Goal: Book appointment/travel/reservation

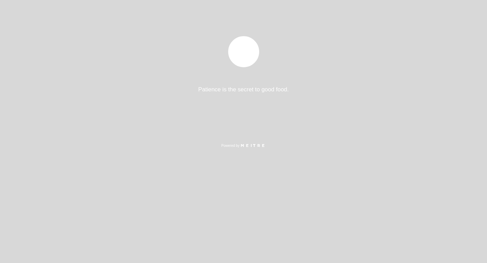
select select "es"
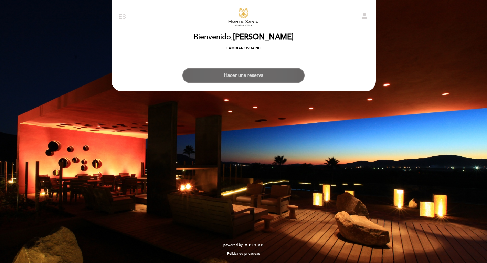
click at [247, 71] on button "Hacer una reserva" at bounding box center [244, 75] width 122 height 15
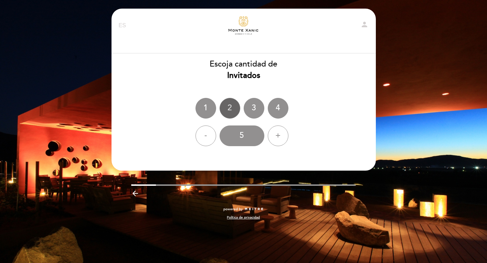
click at [232, 109] on div "2" at bounding box center [230, 108] width 21 height 21
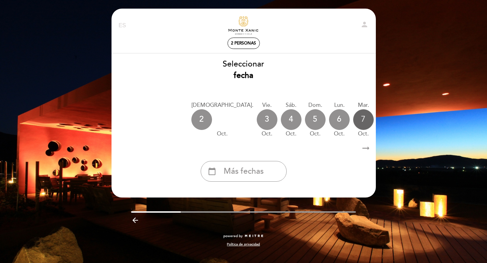
click at [353, 124] on div "7" at bounding box center [363, 119] width 21 height 21
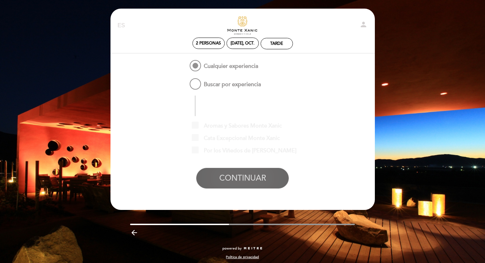
click at [238, 182] on button "CONTINUAR" at bounding box center [242, 178] width 93 height 21
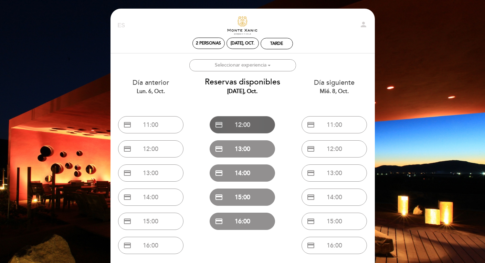
click at [246, 123] on button "credit_card 12:00" at bounding box center [242, 124] width 65 height 17
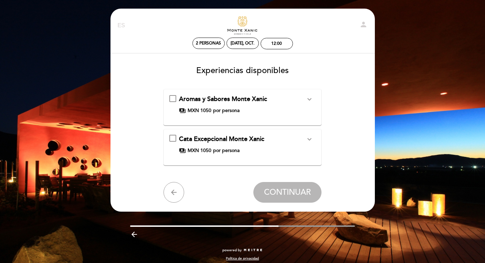
click at [232, 136] on span "Cata Excepcional Monte Xanic" at bounding box center [221, 139] width 85 height 8
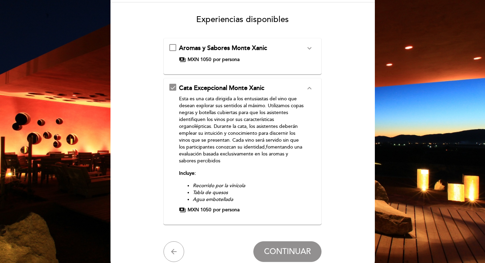
scroll to position [52, 0]
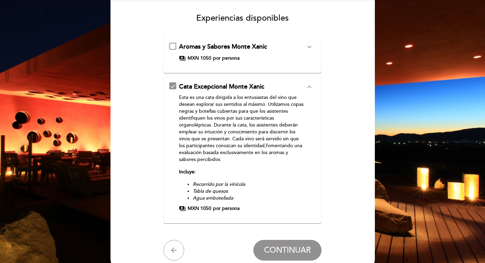
click at [174, 82] on div "Cata Excepcional Monte Xanic\a\9\9\9\9\9\9\a\9\9\9\9\9\9\a\9\9\9\9\9\9\9expand_…" at bounding box center [172, 85] width 7 height 7
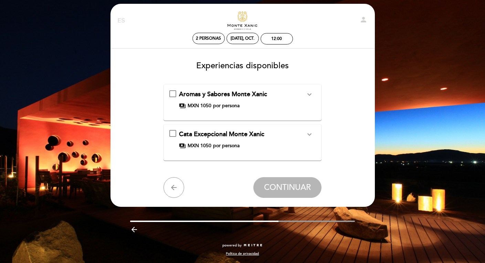
scroll to position [5, 0]
click at [175, 131] on div "Cata Excepcional [PERSON_NAME] expand_more Esta es una cata dirigida a los entu…" at bounding box center [242, 139] width 146 height 19
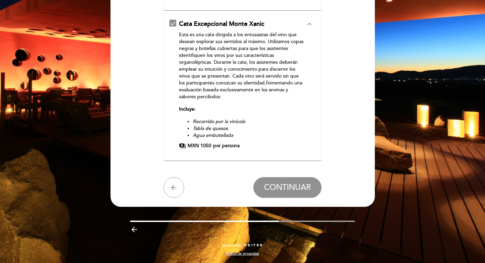
scroll to position [115, 0]
click at [286, 186] on span "CONTINUAR" at bounding box center [287, 188] width 47 height 10
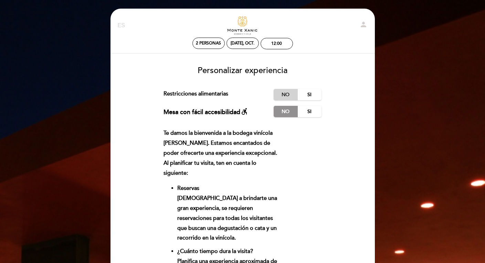
click at [282, 91] on label "No" at bounding box center [286, 94] width 24 height 11
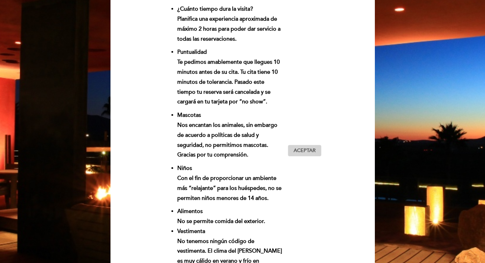
click at [304, 147] on span "Aceptar" at bounding box center [305, 150] width 22 height 7
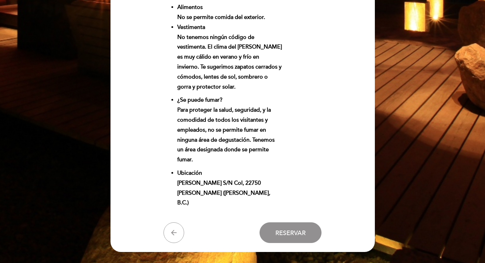
scroll to position [472, 0]
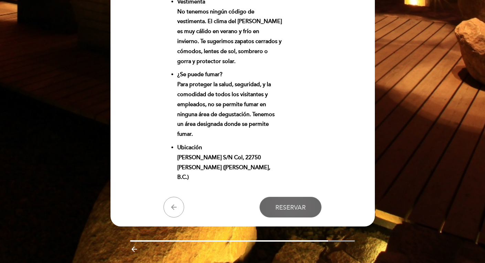
click at [288, 204] on span "Reservar" at bounding box center [291, 208] width 30 height 8
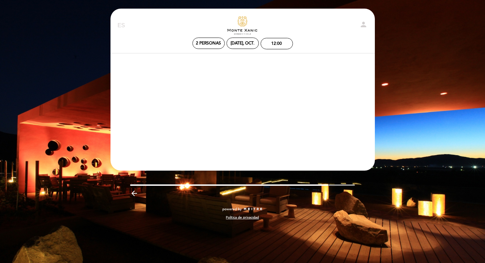
scroll to position [0, 0]
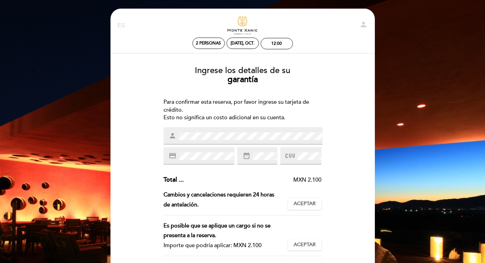
click at [297, 158] on span at bounding box center [308, 156] width 25 height 8
click at [330, 182] on div "Ingrese los detalles de su garantía Para confirmar esta reserva, por favor ingr…" at bounding box center [242, 201] width 255 height 281
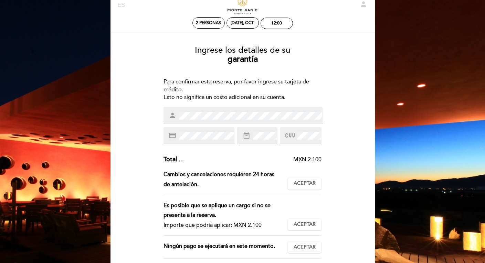
scroll to position [32, 0]
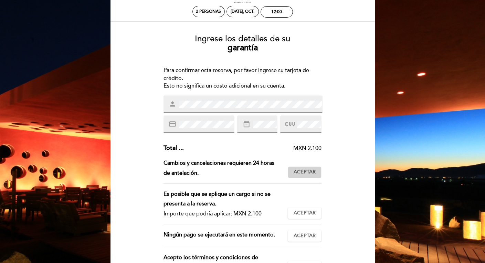
click at [308, 174] on span "Aceptar" at bounding box center [305, 171] width 22 height 7
click at [309, 209] on button "Aceptar Aceptado" at bounding box center [305, 213] width 34 height 12
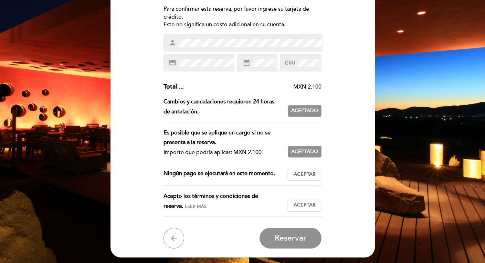
scroll to position [94, 0]
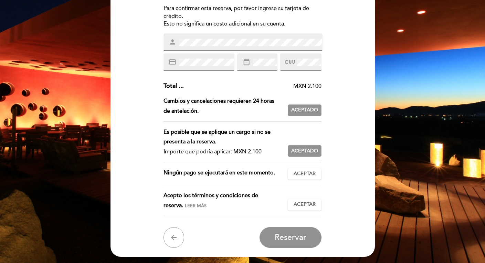
click at [308, 160] on div "Es posible que se aplique un cargo si no se presenta a la reserva. Importe que …" at bounding box center [243, 144] width 158 height 35
click at [308, 177] on span "Aceptar" at bounding box center [305, 173] width 22 height 7
click at [306, 210] on div "Acepto los términos y condiciones de reserva. Leer más Aceptar Aceptado" at bounding box center [243, 202] width 158 height 25
click at [303, 201] on span "Aceptar" at bounding box center [305, 204] width 22 height 7
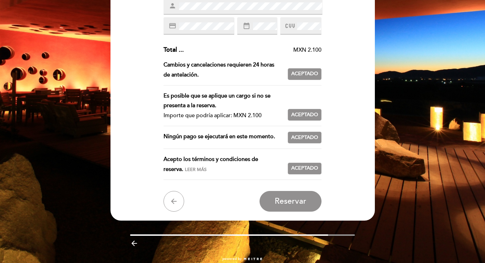
scroll to position [135, 0]
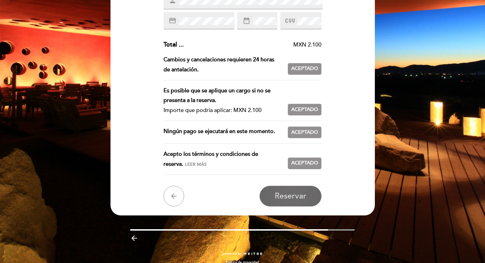
click at [292, 195] on span "Reservar" at bounding box center [291, 196] width 32 height 10
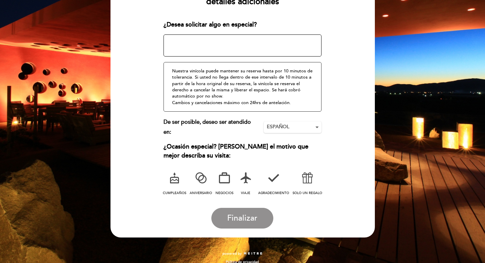
scroll to position [105, 0]
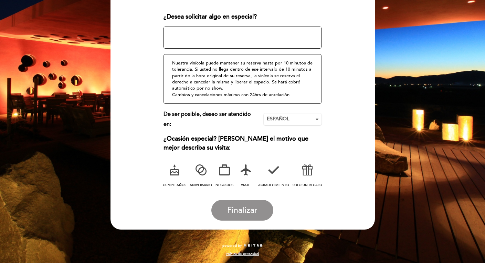
click at [293, 110] on div "De ser posible, deseo ser atendido en: ESPAÑOL Nothing selected ENGLISH ESPAÑOL…" at bounding box center [243, 119] width 158 height 20
click at [293, 116] on span "ESPAÑOL" at bounding box center [293, 118] width 52 height 7
click at [286, 134] on link "ENGLISH" at bounding box center [293, 132] width 58 height 8
click at [255, 205] on span "Finalizar" at bounding box center [242, 210] width 30 height 10
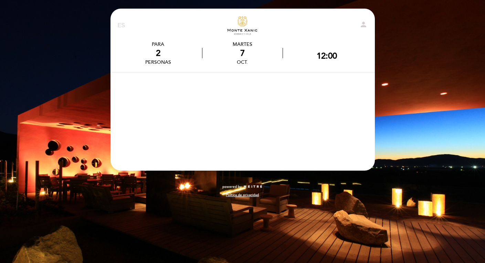
scroll to position [0, 0]
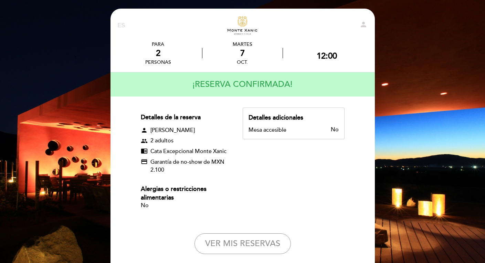
click at [365, 28] on icon "person" at bounding box center [364, 24] width 8 height 8
select select "es"
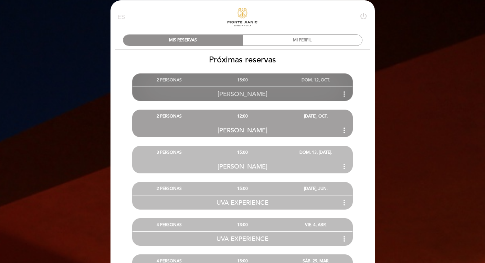
scroll to position [11, 0]
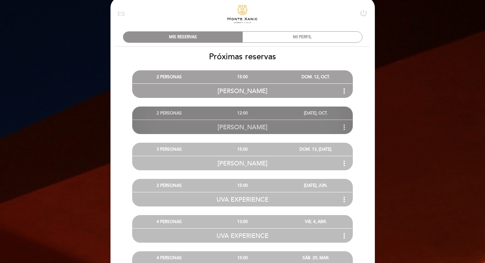
click at [343, 125] on icon "more_vert" at bounding box center [344, 127] width 8 height 8
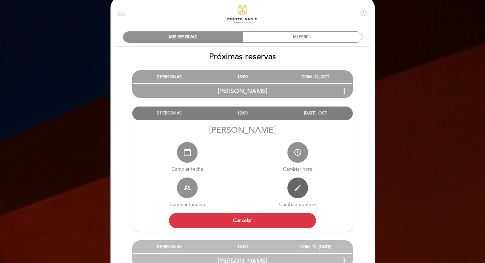
click at [295, 195] on button "edit" at bounding box center [298, 187] width 21 height 21
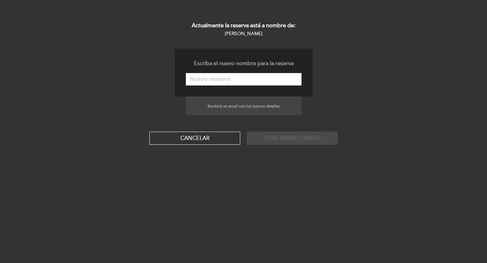
click at [260, 80] on input "text" at bounding box center [244, 79] width 116 height 12
type input "UVA EXPERIENCE"
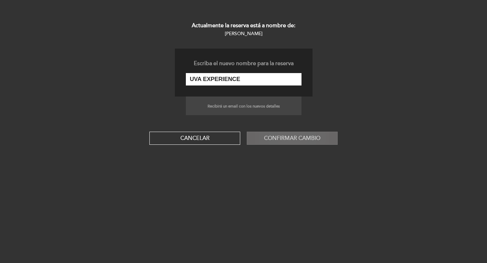
click at [282, 137] on button "Confirmar cambio" at bounding box center [292, 138] width 91 height 13
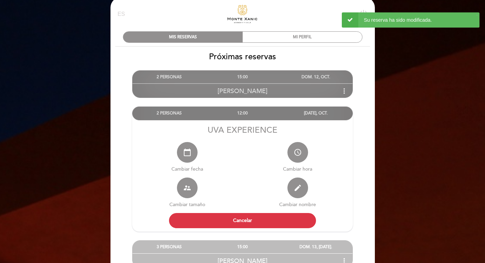
click at [333, 97] on div "[PERSON_NAME] more_vert" at bounding box center [243, 90] width 220 height 15
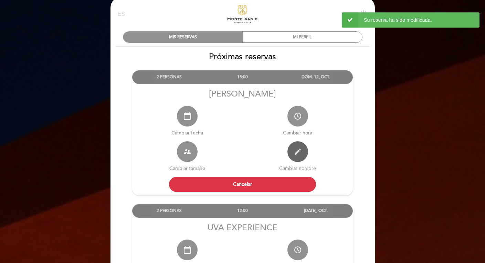
click at [299, 152] on icon "edit" at bounding box center [298, 151] width 8 height 8
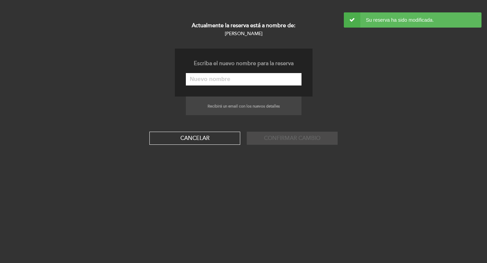
click at [281, 85] on div "Escriba el nuevo nombre para la reserva" at bounding box center [244, 73] width 138 height 48
click at [279, 84] on input "text" at bounding box center [244, 79] width 116 height 12
type input "UVA EXPERIENCE"
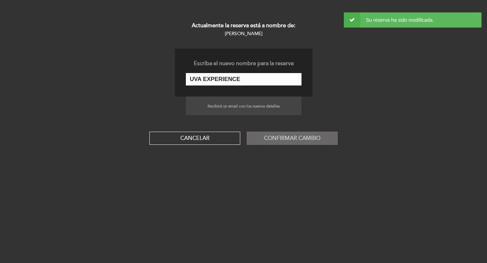
click at [289, 143] on button "Confirmar cambio" at bounding box center [292, 138] width 91 height 13
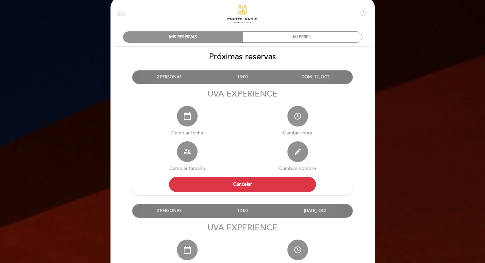
click at [299, 81] on div "DOM. 12, OCT." at bounding box center [315, 77] width 73 height 13
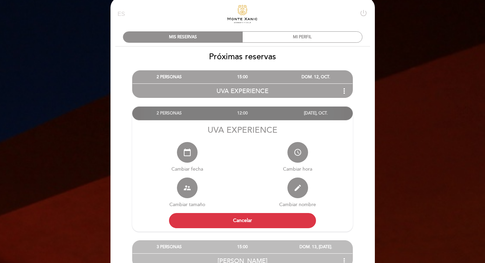
click at [297, 110] on div "[DATE], OCT." at bounding box center [315, 113] width 73 height 13
